Goal: Transaction & Acquisition: Purchase product/service

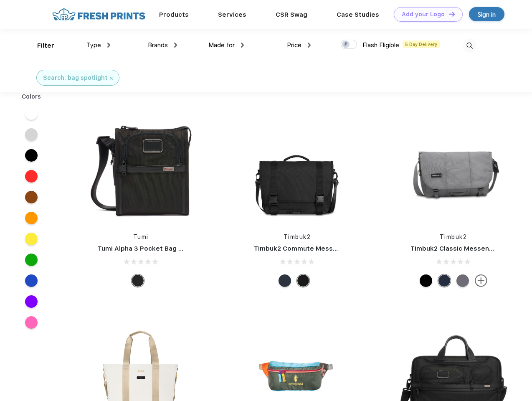
click at [425, 14] on link "Add your Logo Design Tool" at bounding box center [428, 14] width 69 height 15
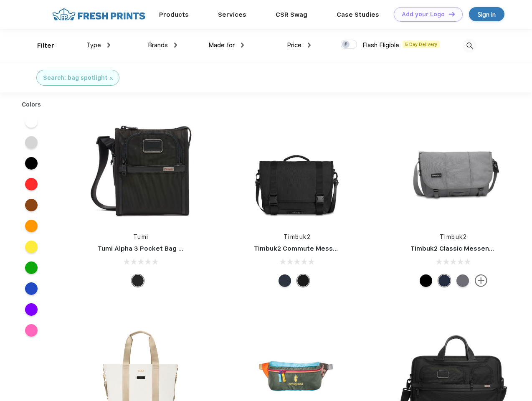
click at [0, 0] on div "Design Tool" at bounding box center [0, 0] width 0 height 0
click at [448, 14] on link "Add your Logo Design Tool" at bounding box center [428, 14] width 69 height 15
click at [40, 45] on div "Filter" at bounding box center [45, 46] width 17 height 10
click at [98, 45] on span "Type" at bounding box center [93, 45] width 15 height 8
click at [162, 45] on span "Brands" at bounding box center [158, 45] width 20 height 8
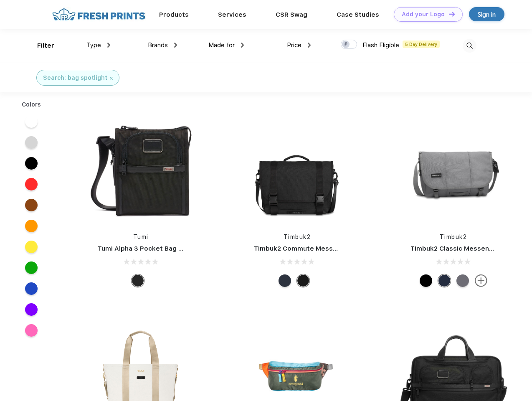
click at [226, 45] on span "Made for" at bounding box center [221, 45] width 26 height 8
click at [299, 45] on span "Price" at bounding box center [294, 45] width 15 height 8
click at [349, 45] on div at bounding box center [349, 44] width 16 height 9
click at [346, 45] on input "checkbox" at bounding box center [343, 41] width 5 height 5
click at [469, 45] on img at bounding box center [469, 46] width 14 height 14
